Goal: Complete application form

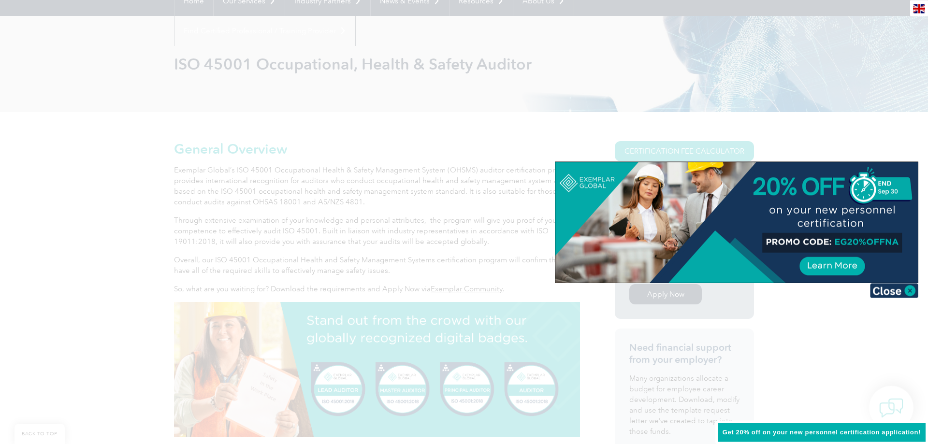
scroll to position [197, 0]
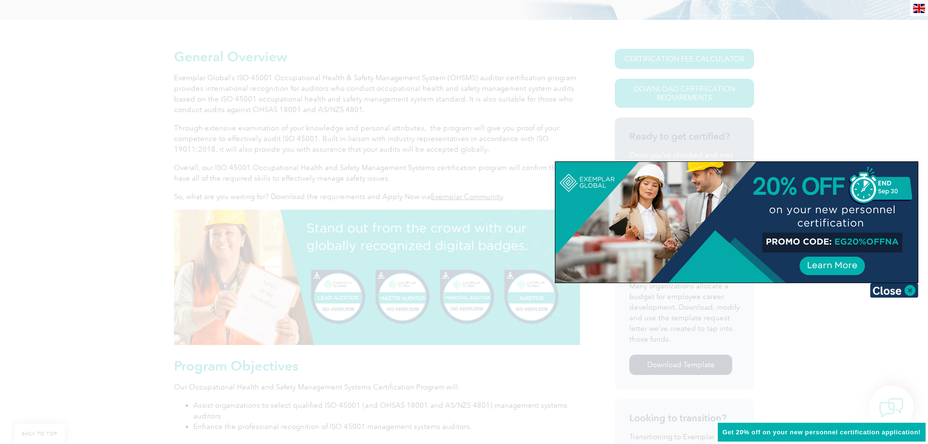
click at [870, 79] on div at bounding box center [464, 222] width 928 height 444
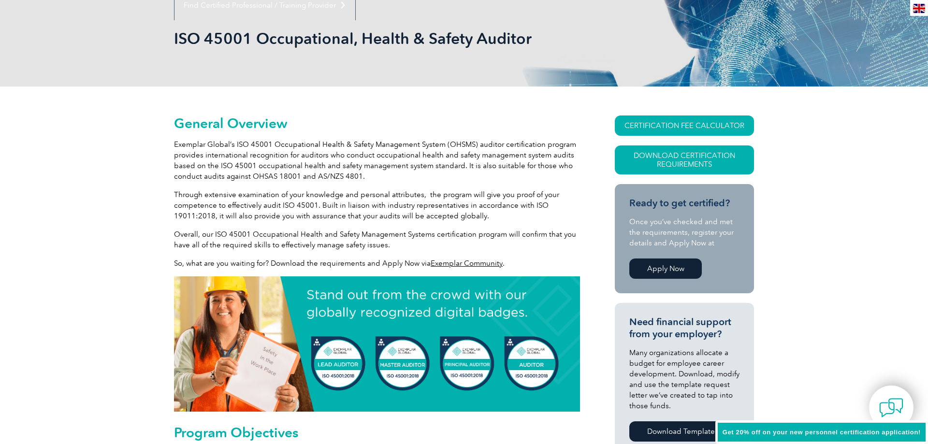
scroll to position [0, 0]
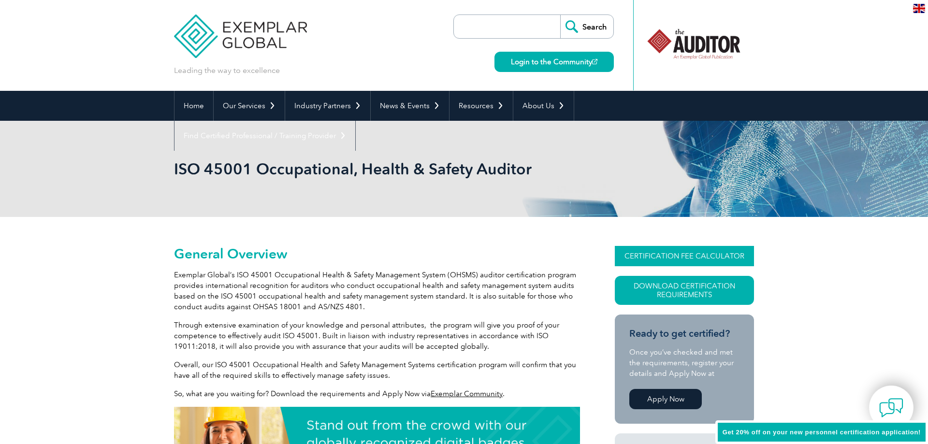
click at [698, 260] on link "CERTIFICATION FEE CALCULATOR" at bounding box center [684, 256] width 139 height 20
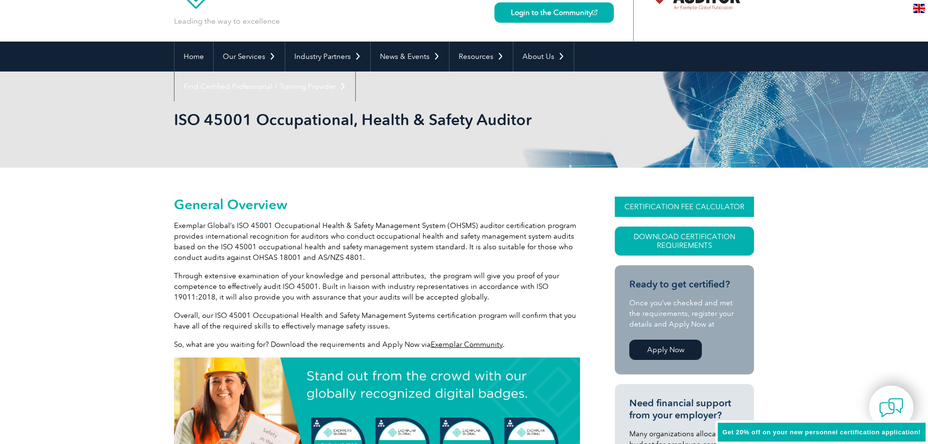
click at [664, 206] on link "CERTIFICATION FEE CALCULATOR" at bounding box center [684, 207] width 139 height 20
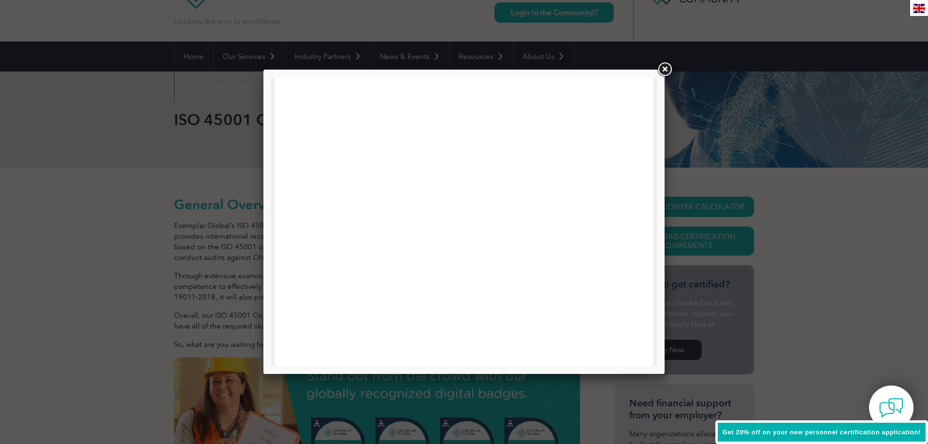
scroll to position [165, 0]
click at [667, 68] on link at bounding box center [664, 69] width 17 height 17
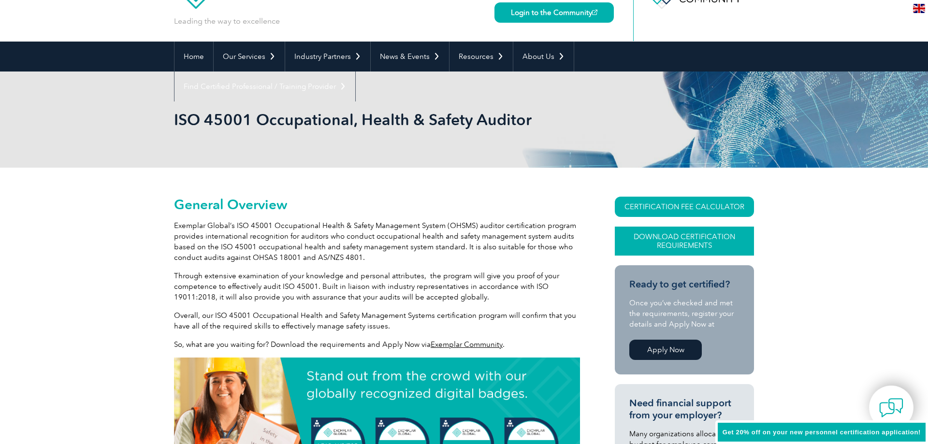
click at [670, 240] on link "Download Certification Requirements" at bounding box center [684, 241] width 139 height 29
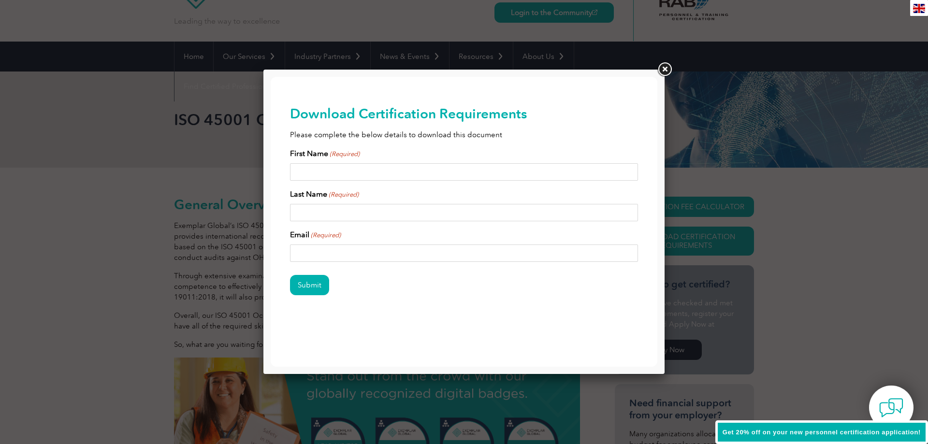
scroll to position [0, 0]
click at [438, 167] on input "First Name (Required)" at bounding box center [464, 171] width 348 height 17
click at [422, 170] on input "First Name (Required)" at bounding box center [464, 171] width 348 height 17
type input "ishaq"
type input "alao"
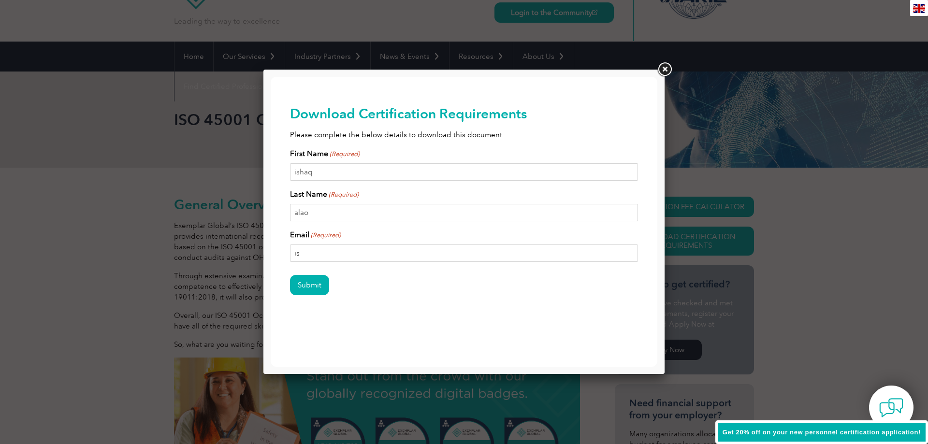
type input "i"
type input "[EMAIL_ADDRESS][DOMAIN_NAME]"
click at [302, 286] on input "Submit" at bounding box center [309, 285] width 39 height 20
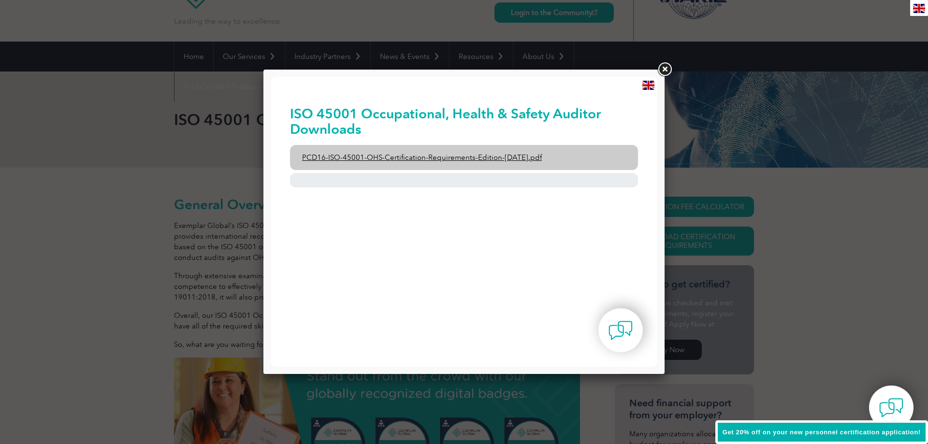
click at [471, 159] on link "PCD16-ISO-45001-OHS-Certification-Requirements-Edition-[DATE].pdf" at bounding box center [464, 157] width 348 height 25
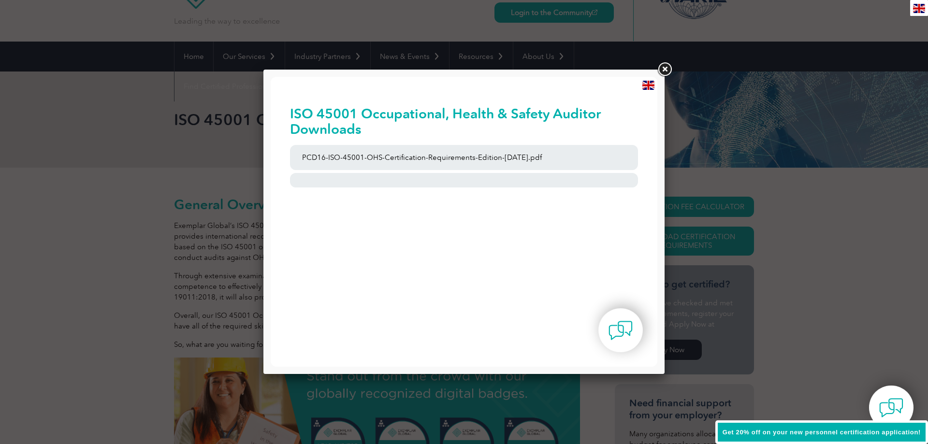
click at [665, 71] on link at bounding box center [664, 69] width 17 height 17
